Goal: Task Accomplishment & Management: Complete application form

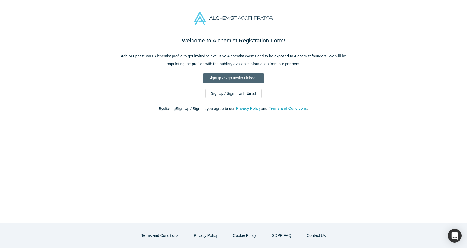
click at [249, 76] on link "Sign Up / Sign In with LinkedIn" at bounding box center [234, 78] width 62 height 10
click at [228, 78] on link "Sign Up / Sign In with LinkedIn" at bounding box center [234, 78] width 62 height 10
